Goal: Transaction & Acquisition: Purchase product/service

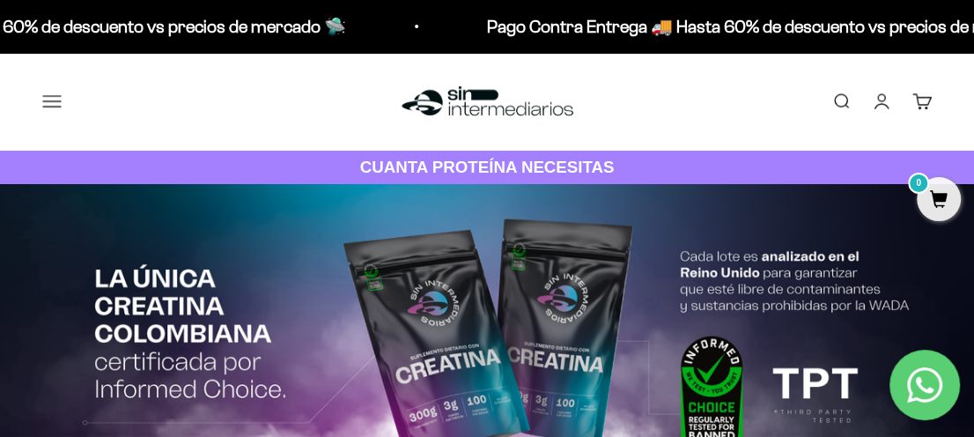
drag, startPoint x: 0, startPoint y: 0, endPoint x: 966, endPoint y: 30, distance: 966.1
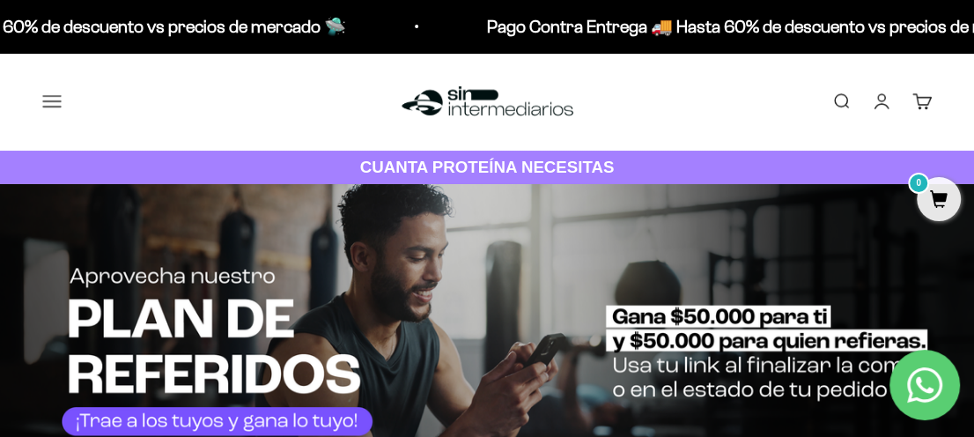
click at [42, 103] on button "Menú" at bounding box center [51, 101] width 19 height 19
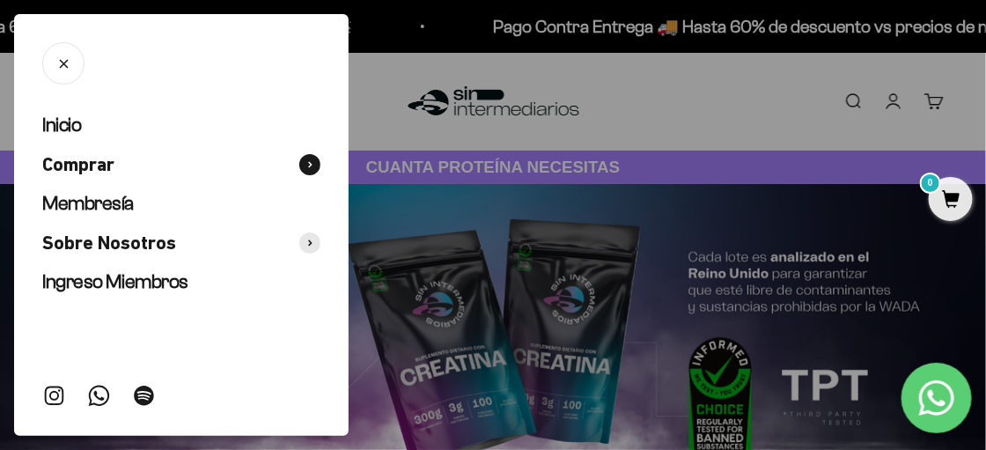
click at [311, 162] on icon at bounding box center [310, 164] width 4 height 7
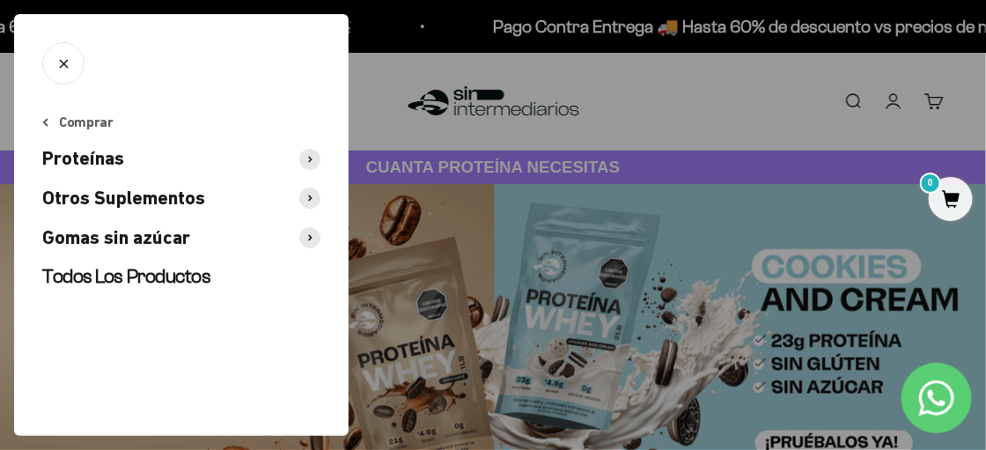
click at [88, 159] on span "Proteínas" at bounding box center [83, 159] width 82 height 26
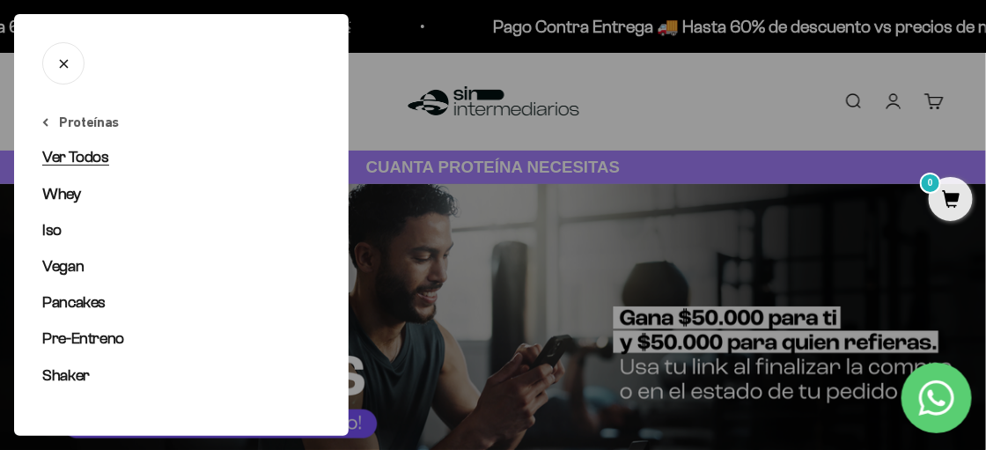
click at [73, 161] on span "Ver Todos" at bounding box center [75, 157] width 67 height 18
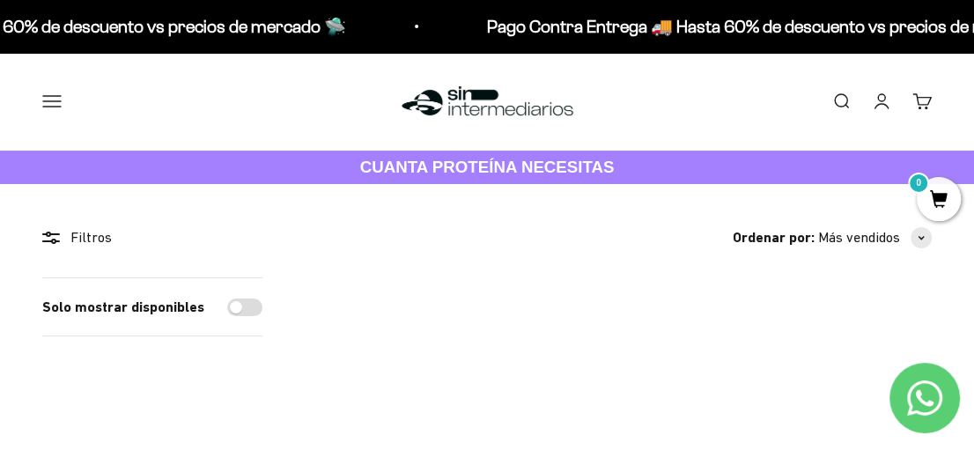
drag, startPoint x: 980, startPoint y: 55, endPoint x: 952, endPoint y: -45, distance: 104.2
